Goal: Information Seeking & Learning: Learn about a topic

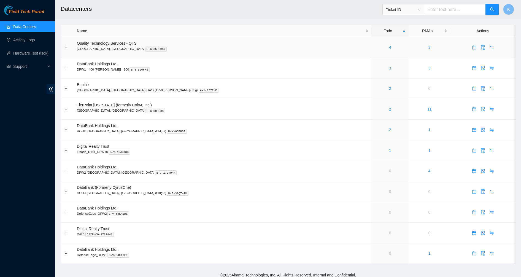
click at [63, 47] on td at bounding box center [67, 47] width 13 height 21
click at [67, 47] on button "Expand row" at bounding box center [66, 47] width 4 height 4
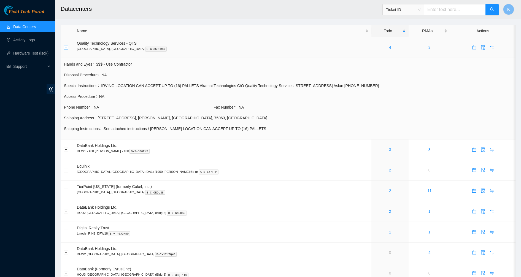
click at [67, 47] on button "Collapse row" at bounding box center [66, 47] width 4 height 4
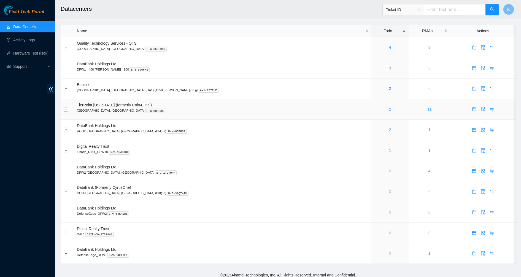
click at [67, 109] on button "Expand row" at bounding box center [66, 109] width 4 height 4
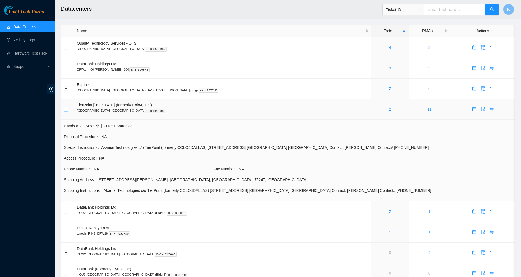
click at [67, 109] on button "Collapse row" at bounding box center [66, 109] width 4 height 4
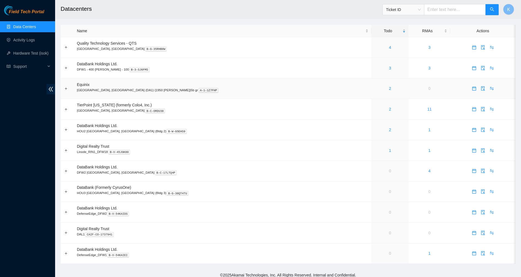
click at [67, 84] on td at bounding box center [67, 89] width 13 height 21
click at [66, 87] on button "Expand row" at bounding box center [66, 88] width 4 height 4
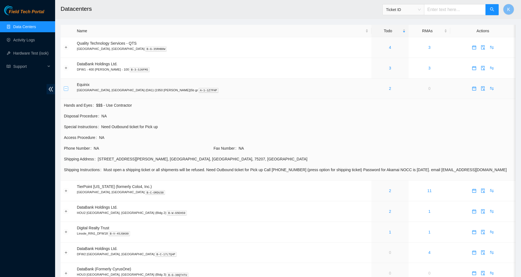
click at [66, 87] on button "Collapse row" at bounding box center [66, 88] width 4 height 4
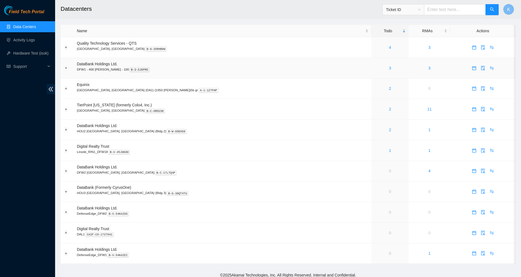
click at [66, 65] on td at bounding box center [67, 68] width 13 height 21
click at [62, 75] on td at bounding box center [67, 68] width 13 height 21
click at [63, 71] on td at bounding box center [67, 68] width 13 height 21
click at [64, 69] on td at bounding box center [67, 68] width 13 height 21
click at [66, 68] on button "Expand row" at bounding box center [66, 68] width 4 height 4
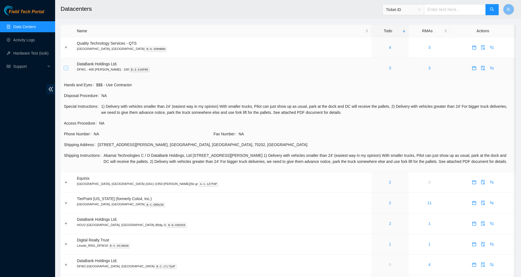
click at [66, 68] on button "Collapse row" at bounding box center [66, 68] width 4 height 4
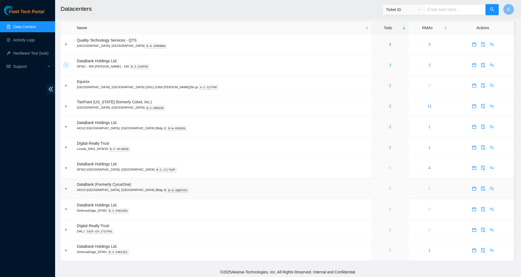
scroll to position [4, 0]
click at [67, 145] on button "Expand row" at bounding box center [66, 146] width 4 height 4
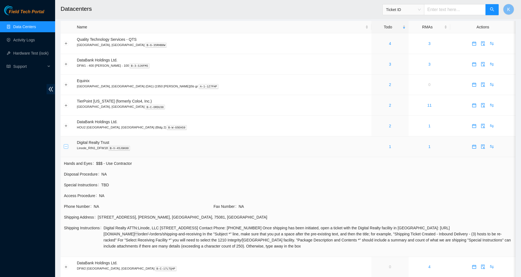
click at [67, 145] on button "Collapse row" at bounding box center [66, 146] width 4 height 4
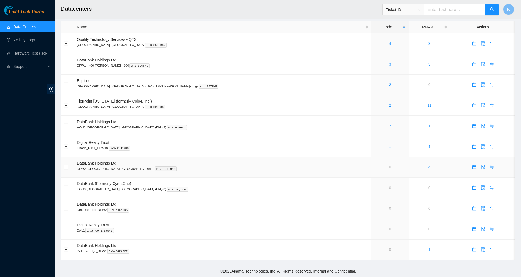
click at [372, 169] on td "0" at bounding box center [390, 167] width 37 height 21
click at [372, 170] on td "0" at bounding box center [390, 167] width 37 height 21
click at [372, 172] on td "0" at bounding box center [390, 167] width 37 height 21
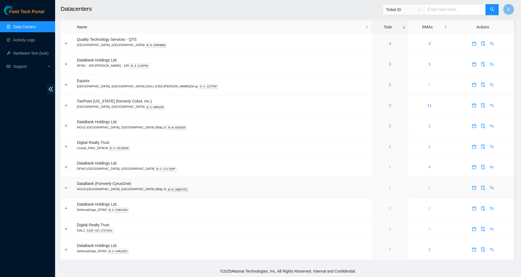
click at [265, 189] on p "HOU3 Houston, TX (Bldg 3) B-G-38QT4TU" at bounding box center [223, 189] width 292 height 5
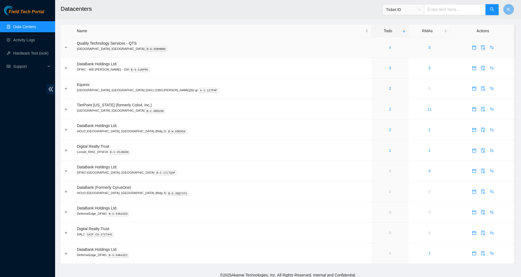
click at [389, 47] on link "4" at bounding box center [390, 47] width 2 height 4
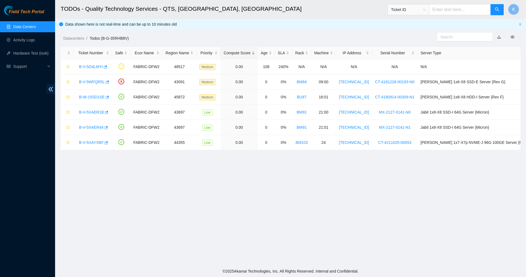
click at [13, 26] on link "Data Centers" at bounding box center [24, 27] width 23 height 4
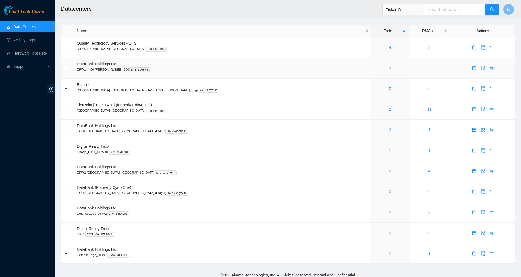
click at [389, 67] on link "3" at bounding box center [390, 68] width 2 height 4
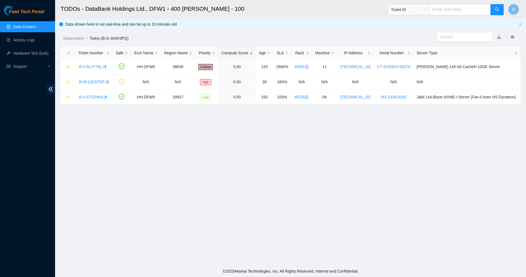
click at [21, 25] on link "Data Centers" at bounding box center [24, 27] width 23 height 4
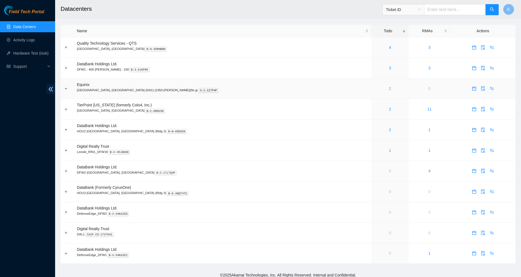
click at [389, 89] on link "2" at bounding box center [390, 88] width 2 height 4
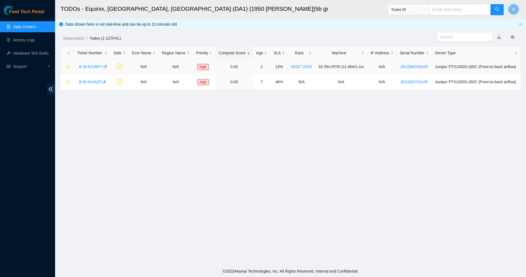
click at [83, 67] on link "B-W-NJVBP7" at bounding box center [90, 66] width 23 height 4
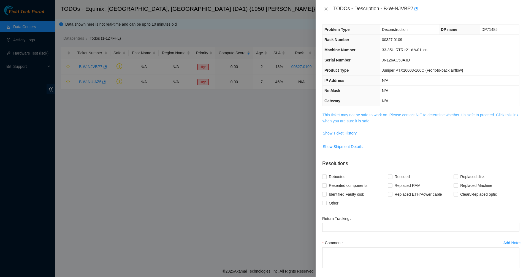
click at [371, 119] on link "This ticket may not be safe to work on. Please contact NIE to determine whether…" at bounding box center [421, 118] width 196 height 10
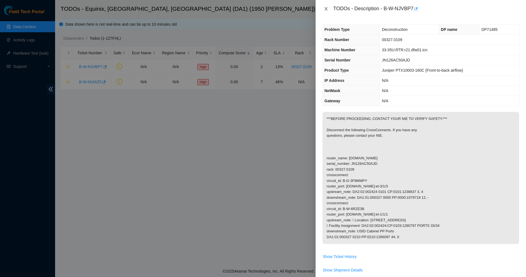
click at [325, 10] on icon "close" at bounding box center [326, 9] width 4 height 4
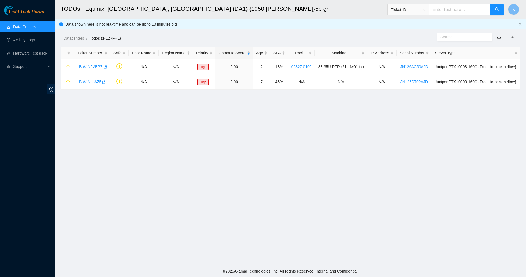
click at [34, 25] on link "Data Centers" at bounding box center [24, 27] width 23 height 4
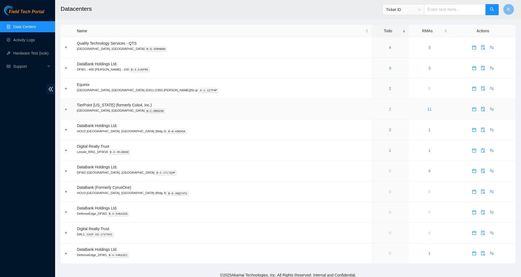
click at [389, 109] on link "2" at bounding box center [390, 109] width 2 height 4
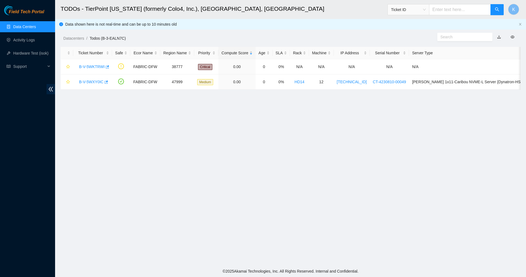
click at [13, 28] on link "Data Centers" at bounding box center [24, 27] width 23 height 4
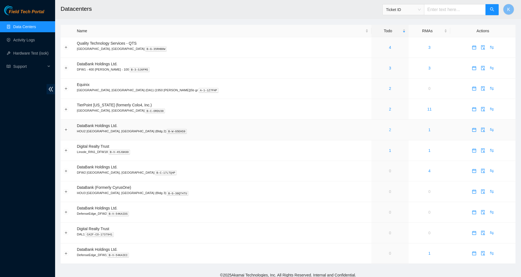
click at [389, 129] on link "2" at bounding box center [390, 130] width 2 height 4
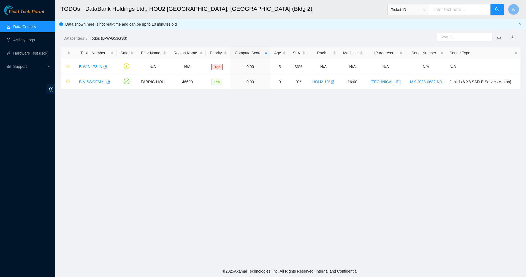
click at [17, 29] on link "Data Centers" at bounding box center [24, 27] width 23 height 4
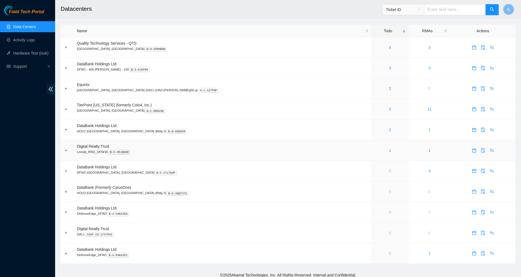
click at [375, 151] on div "1" at bounding box center [390, 150] width 31 height 6
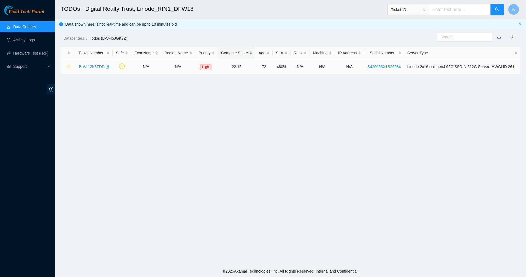
click at [96, 62] on div "B-W-12K3FDR" at bounding box center [92, 66] width 33 height 9
click at [96, 67] on link "B-W-12K3FDR" at bounding box center [92, 66] width 26 height 4
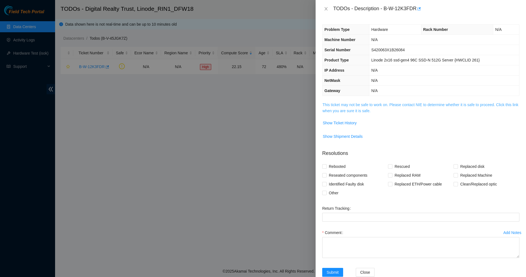
click at [351, 106] on link "This ticket may not be safe to work on. Please contact NIE to determine whether…" at bounding box center [421, 108] width 196 height 10
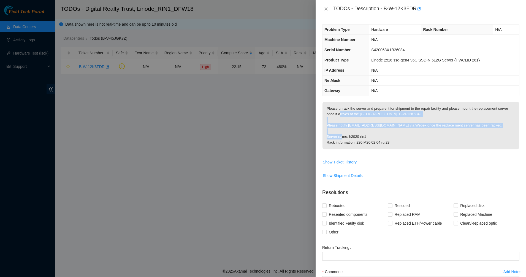
drag, startPoint x: 341, startPoint y: 117, endPoint x: 398, endPoint y: 136, distance: 60.1
click at [398, 136] on p "Please unrack the server and prepare it for shipment to the repair facility and…" at bounding box center [421, 126] width 197 height 48
drag, startPoint x: 398, startPoint y: 136, endPoint x: 401, endPoint y: 140, distance: 5.7
click at [398, 136] on p "Please unrack the server and prepare it for shipment to the repair facility and…" at bounding box center [421, 126] width 197 height 48
drag, startPoint x: 401, startPoint y: 140, endPoint x: 336, endPoint y: 124, distance: 67.7
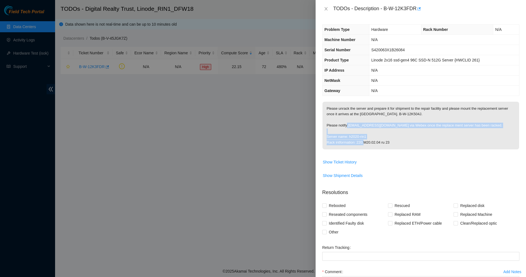
click at [336, 124] on p "Please unrack the server and prepare it for shipment to the repair facility and…" at bounding box center [421, 126] width 197 height 48
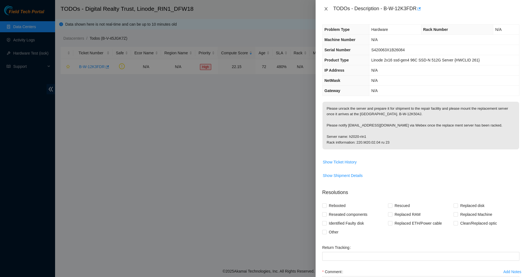
click at [325, 7] on icon "close" at bounding box center [326, 9] width 4 height 4
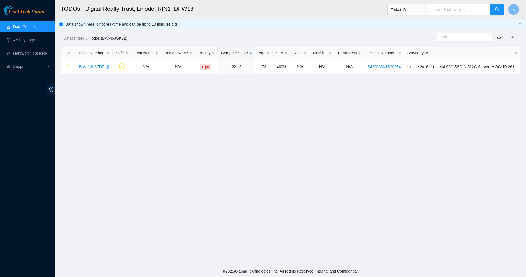
click at [18, 28] on link "Data Centers" at bounding box center [24, 27] width 23 height 4
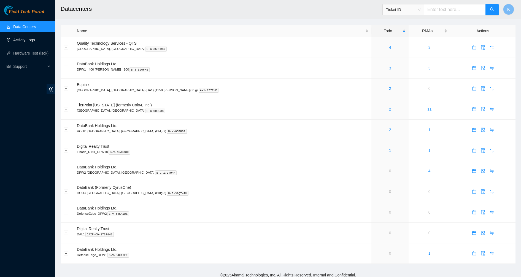
click at [28, 38] on link "Activity Logs" at bounding box center [24, 40] width 22 height 4
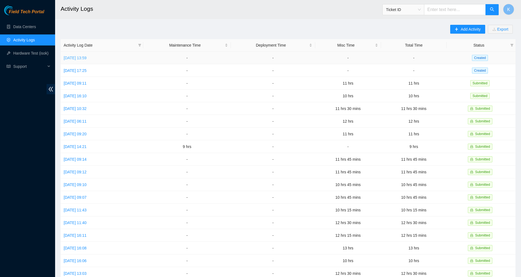
click at [85, 56] on link "Wed, 01 Oct 2025 13:59" at bounding box center [75, 58] width 23 height 4
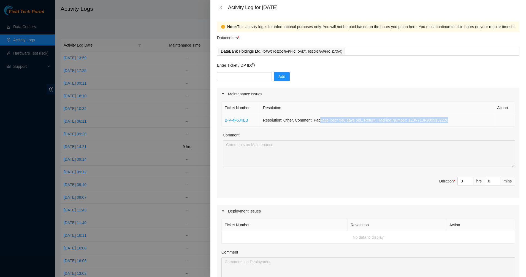
drag, startPoint x: 346, startPoint y: 120, endPoint x: 457, endPoint y: 120, distance: 110.8
click at [456, 120] on td "Resolution: Other, Comment: Package lost? 940 days old., Return Tracking Number…" at bounding box center [377, 120] width 234 height 12
click at [457, 120] on td "Resolution: Other, Comment: Package lost? 940 days old., Return Tracking Number…" at bounding box center [377, 120] width 234 height 12
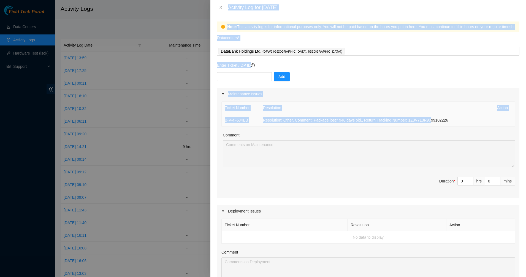
drag, startPoint x: 323, startPoint y: 120, endPoint x: 198, endPoint y: 120, distance: 124.9
click at [198, 120] on div "Activity Log for 01-10-2025 Note: This activity log is for informational purpos…" at bounding box center [263, 138] width 526 height 277
click at [280, 120] on td "Resolution: Other, Comment: Package lost? 940 days old., Return Tracking Number…" at bounding box center [377, 120] width 234 height 12
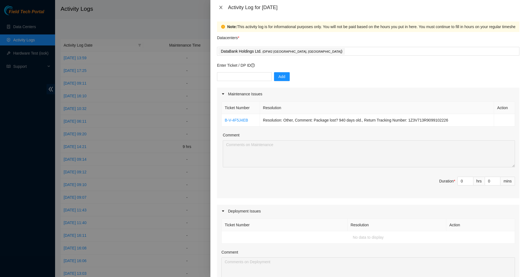
click at [220, 6] on icon "close" at bounding box center [221, 7] width 4 height 4
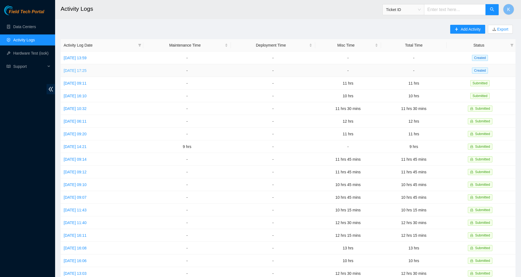
click at [87, 71] on link "Tue, 30 Sep 2025 17:25" at bounding box center [75, 70] width 23 height 4
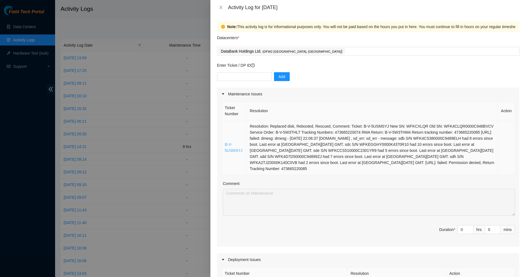
click at [231, 150] on link "B-V-5USMSYJ" at bounding box center [234, 147] width 18 height 10
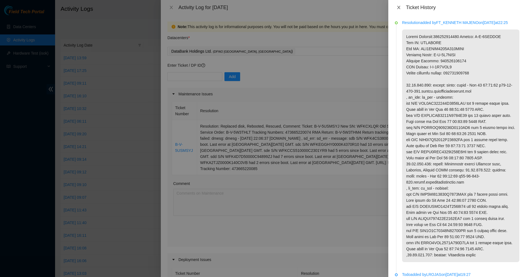
click at [398, 8] on icon "close" at bounding box center [399, 7] width 4 height 4
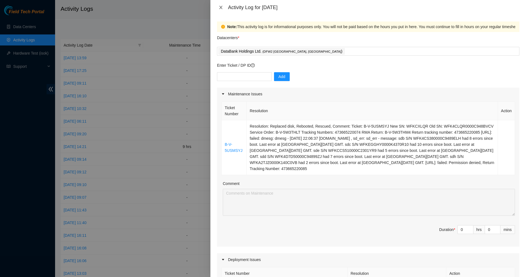
click at [223, 6] on button "Close" at bounding box center [221, 7] width 8 height 5
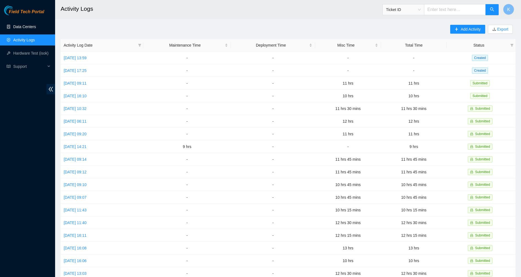
click at [13, 29] on link "Data Centers" at bounding box center [24, 27] width 23 height 4
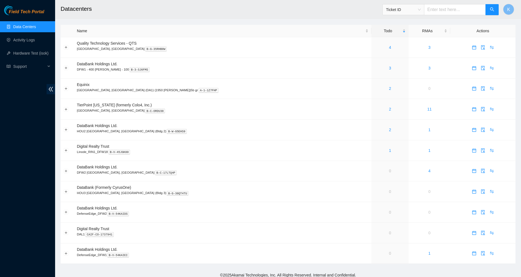
drag, startPoint x: 25, startPoint y: 83, endPoint x: 25, endPoint y: 77, distance: 5.2
click at [25, 83] on div "Field Tech Portal Data Centers Activity Logs Hardware Test (isok) Support" at bounding box center [27, 141] width 55 height 271
click at [25, 38] on link "Activity Logs" at bounding box center [24, 40] width 22 height 4
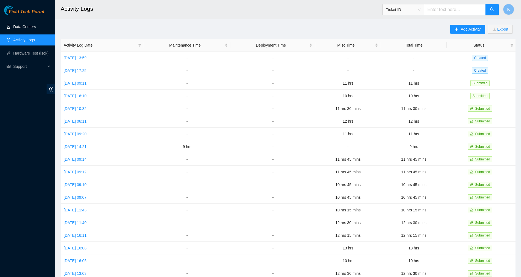
click at [26, 27] on link "Data Centers" at bounding box center [24, 27] width 23 height 4
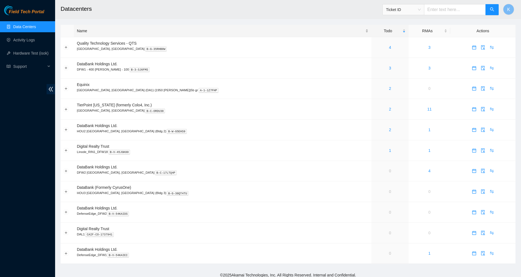
drag, startPoint x: 29, startPoint y: 152, endPoint x: 175, endPoint y: 34, distance: 187.4
click at [29, 152] on div "Field Tech Portal Data Centers Activity Logs Hardware Test (isok) Support" at bounding box center [27, 141] width 55 height 271
